Goal: Find specific page/section: Find specific page/section

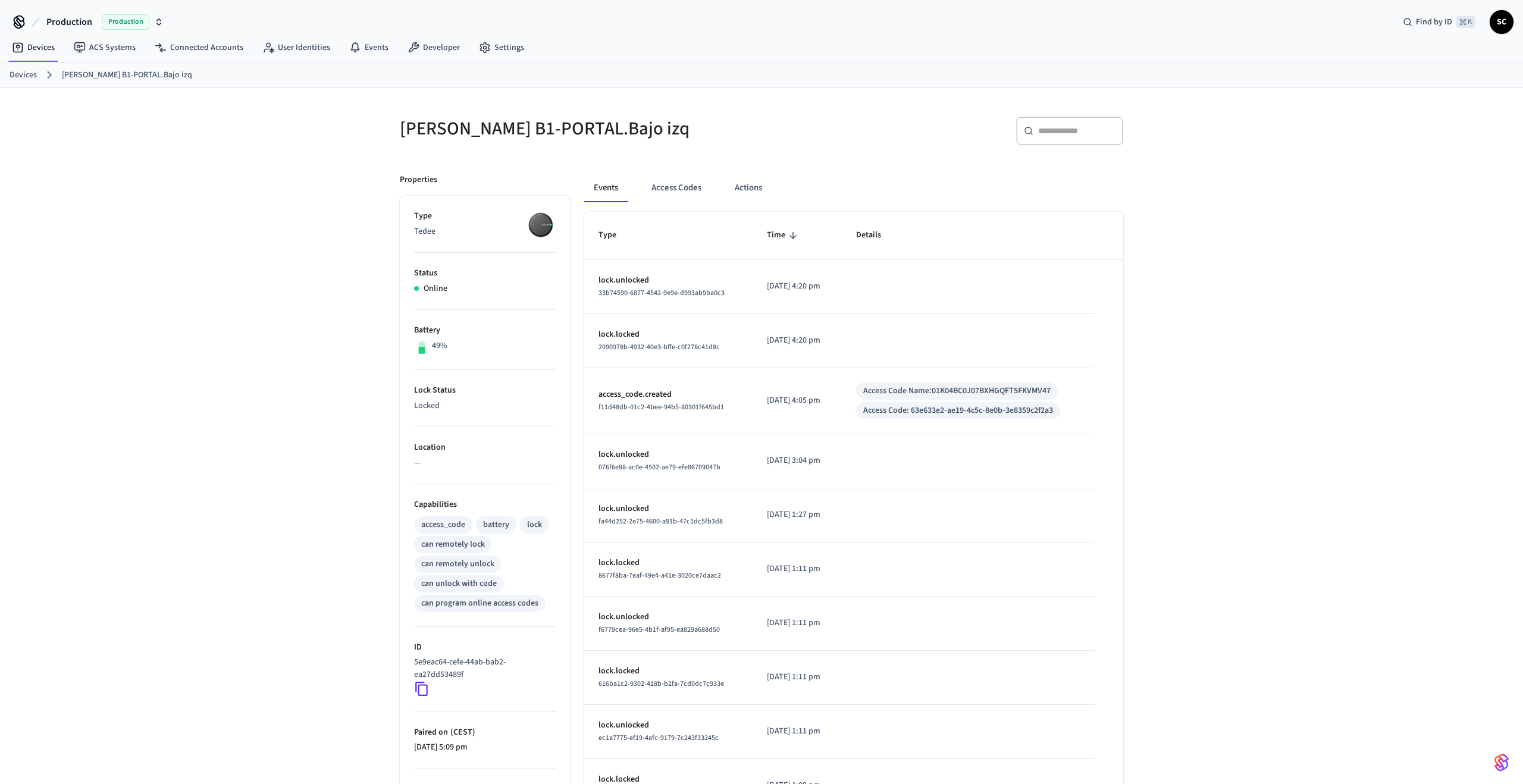
scroll to position [87, 0]
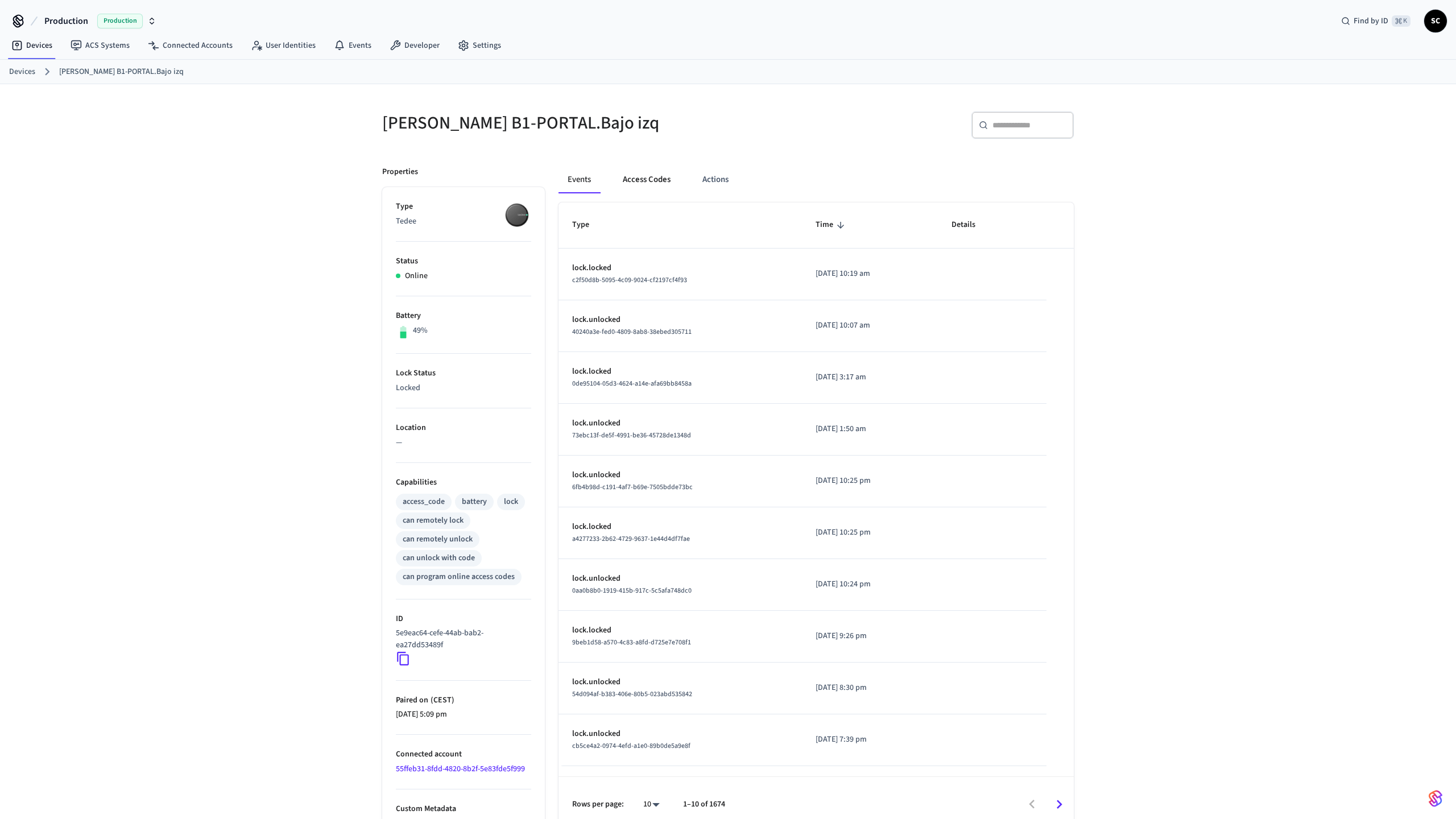
click at [646, 182] on button "Access Codes" at bounding box center [647, 180] width 66 height 27
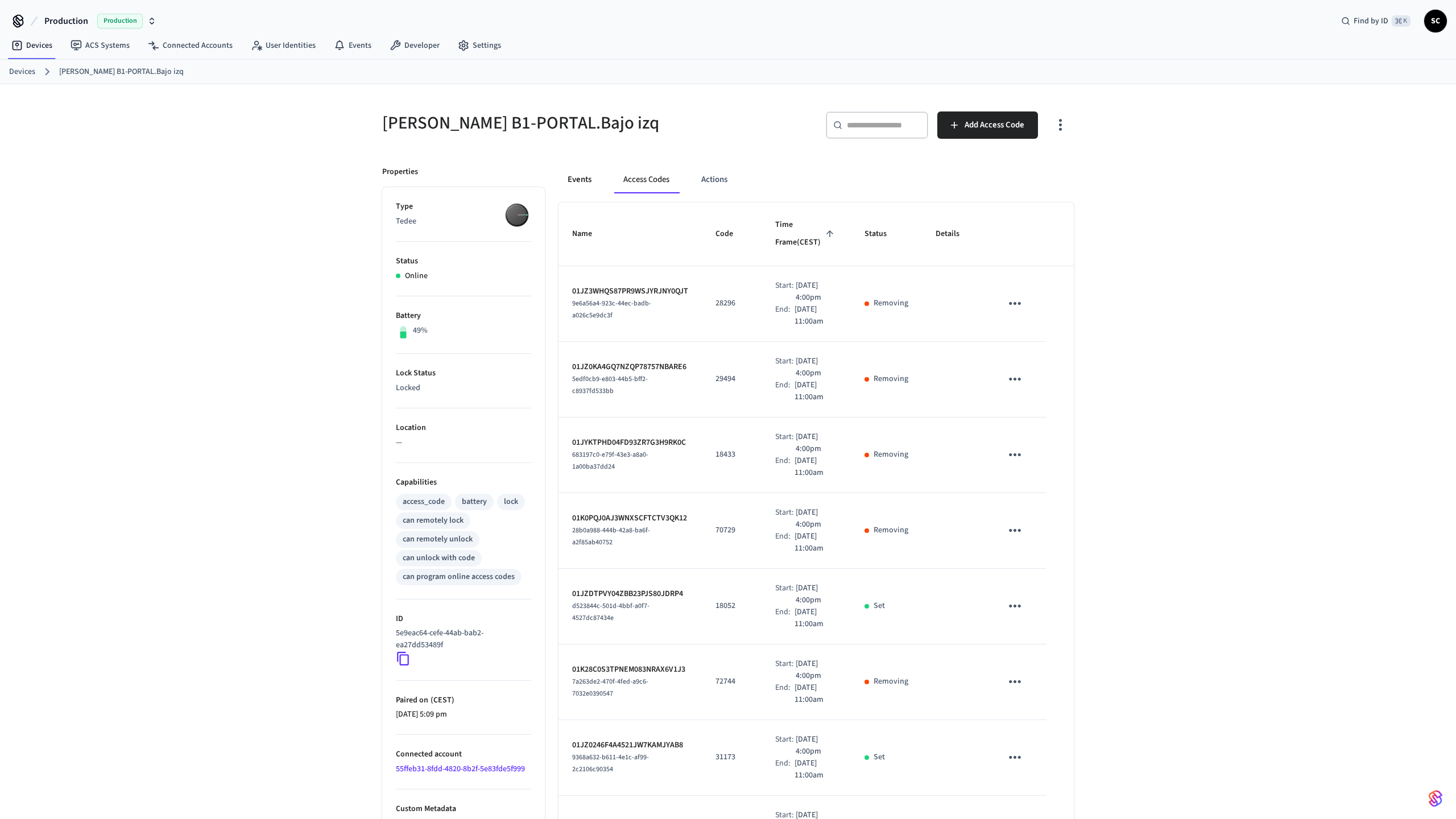
click at [595, 185] on button "Events" at bounding box center [579, 180] width 42 height 27
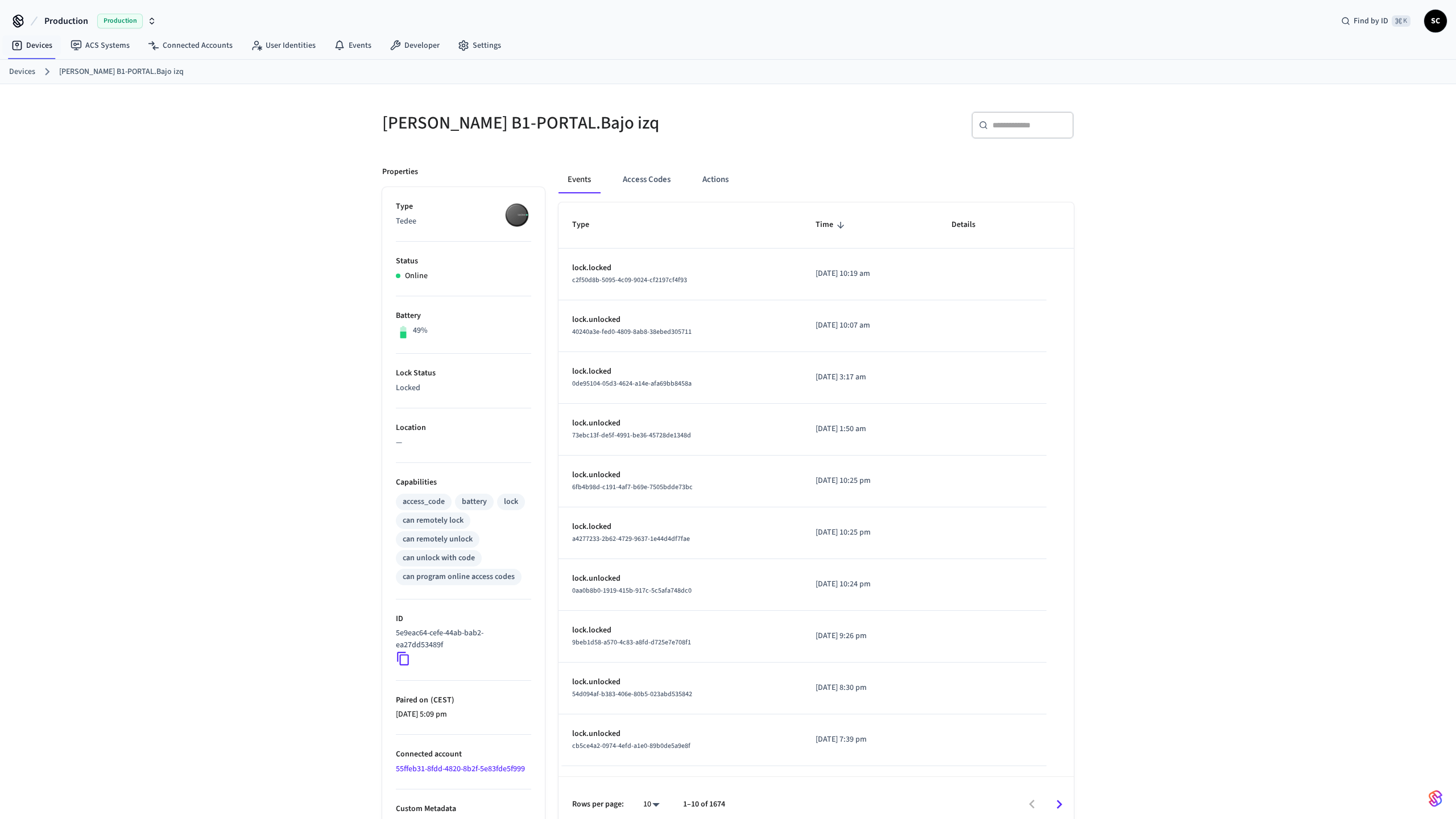
click at [25, 70] on link "Devices" at bounding box center [22, 72] width 26 height 12
